Goal: Transaction & Acquisition: Subscribe to service/newsletter

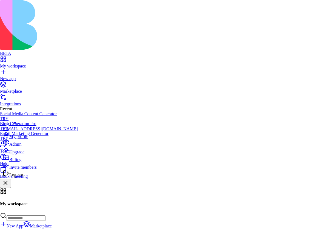
click at [24, 154] on span "Upgrade" at bounding box center [16, 152] width 15 height 5
